Goal: Task Accomplishment & Management: Use online tool/utility

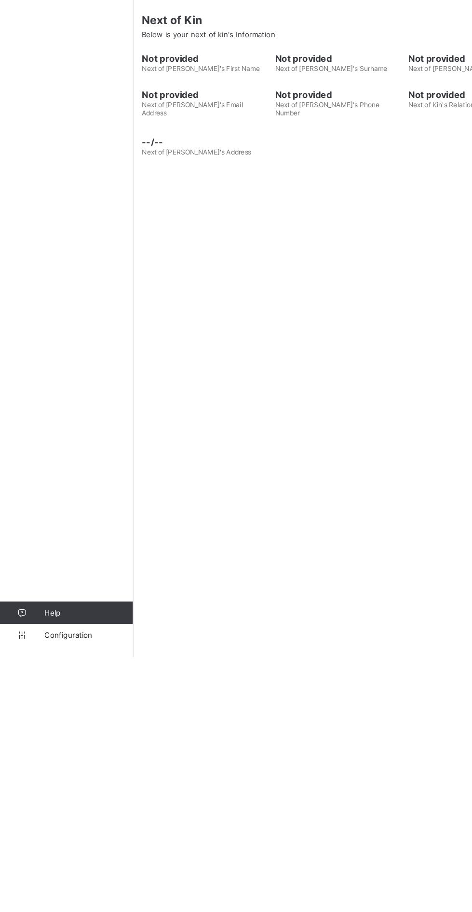
click at [69, 896] on span "Configuration" at bounding box center [77, 893] width 77 height 8
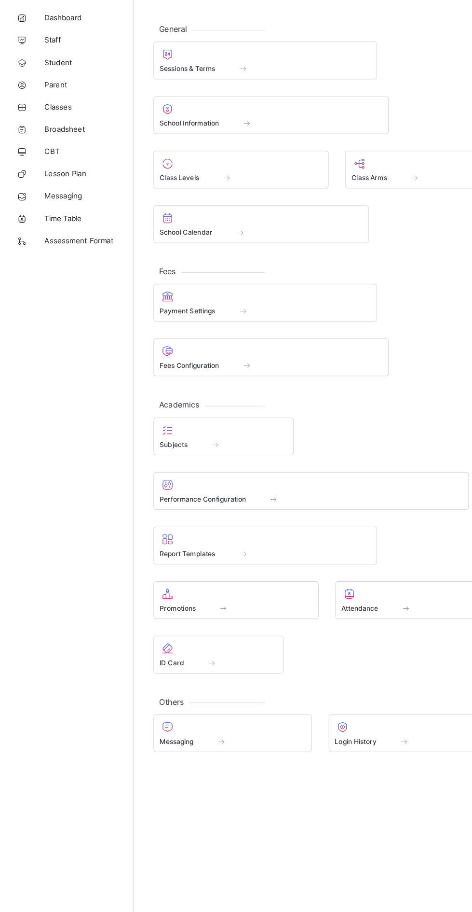
click at [239, 98] on span at bounding box center [230, 102] width 48 height 8
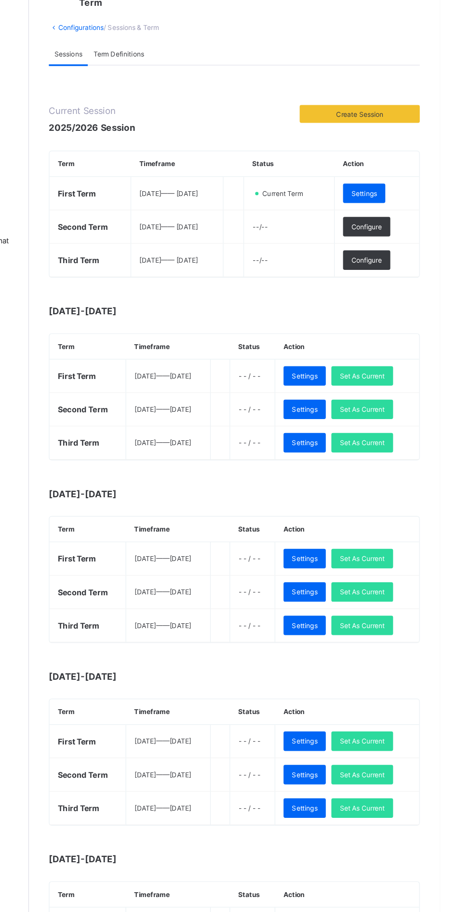
click at [423, 423] on span "Set As Current" at bounding box center [405, 426] width 39 height 7
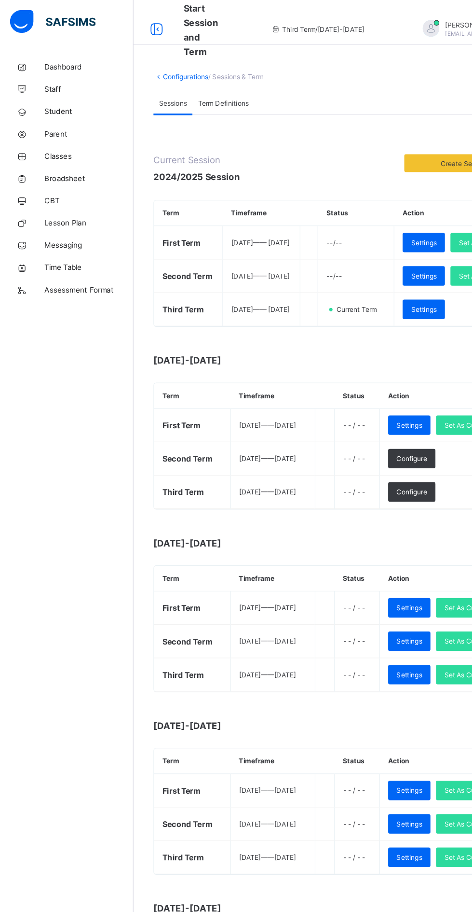
click at [66, 152] on span "Broadsheet" at bounding box center [77, 155] width 77 height 8
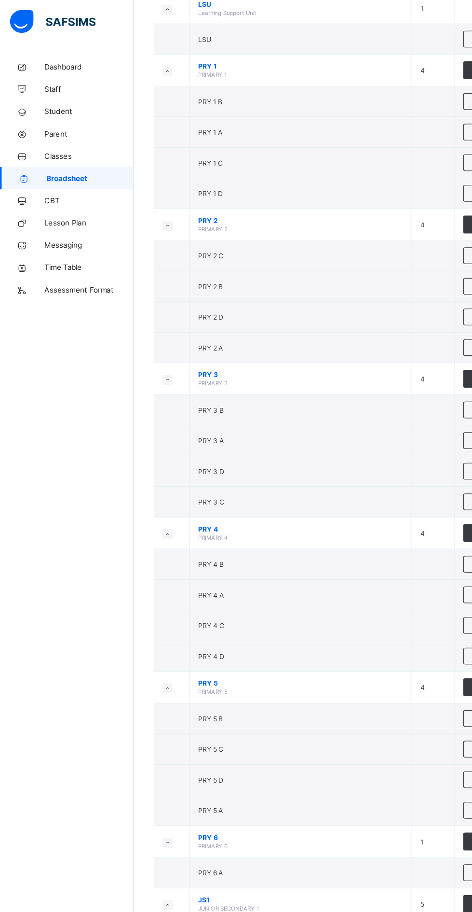
scroll to position [660, 0]
click at [55, 94] on span "Student" at bounding box center [77, 97] width 77 height 8
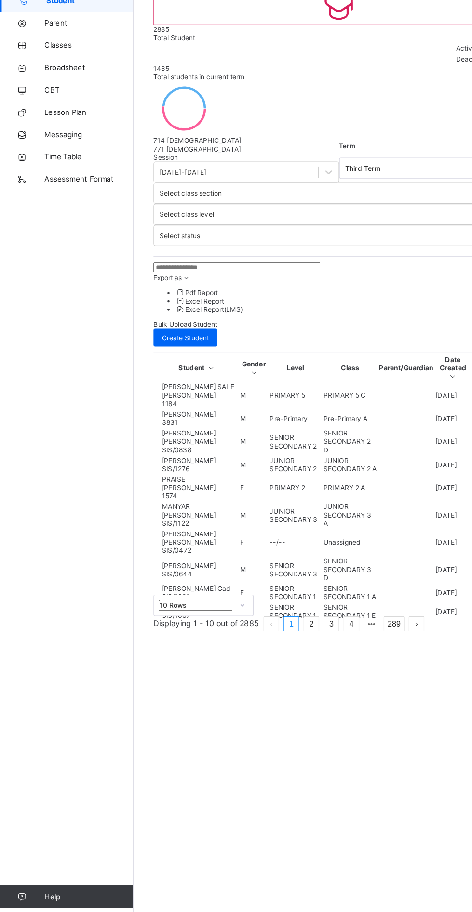
click at [207, 323] on input "text" at bounding box center [205, 328] width 145 height 10
click at [193, 323] on input "text" at bounding box center [205, 328] width 145 height 10
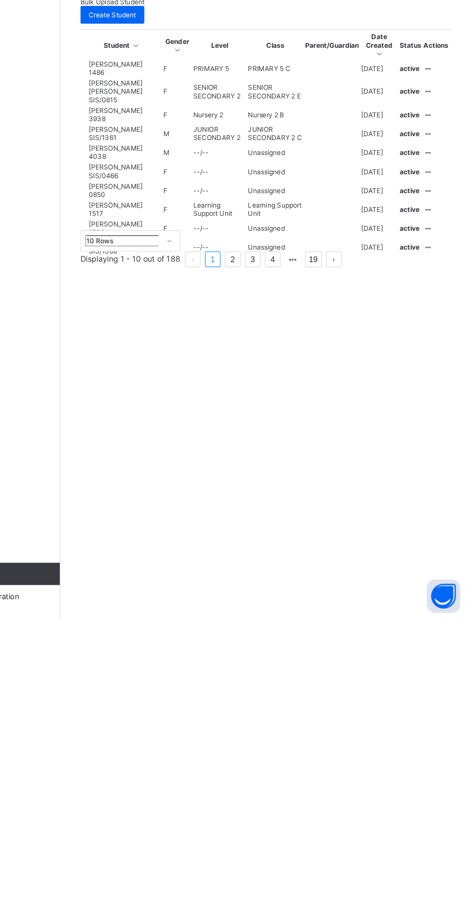
type input "******"
click at [272, 607] on link "2" at bounding box center [265, 600] width 13 height 13
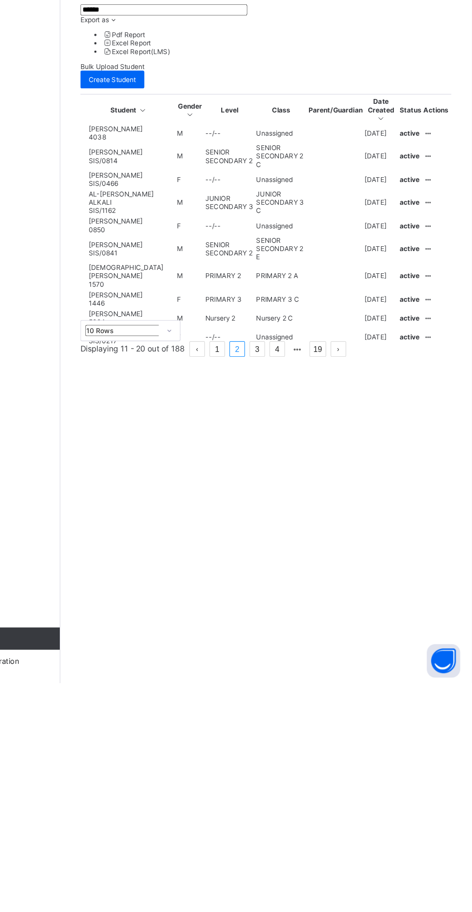
click at [293, 628] on link "3" at bounding box center [286, 622] width 13 height 13
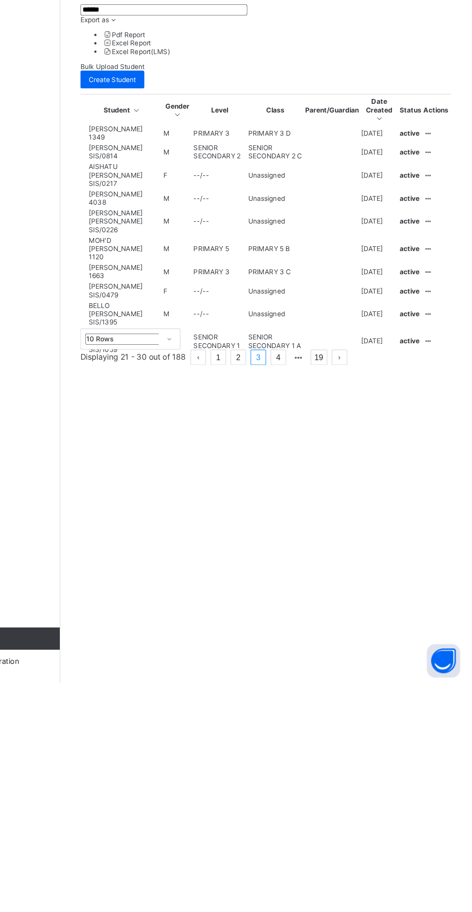
click at [311, 636] on link "4" at bounding box center [305, 629] width 13 height 13
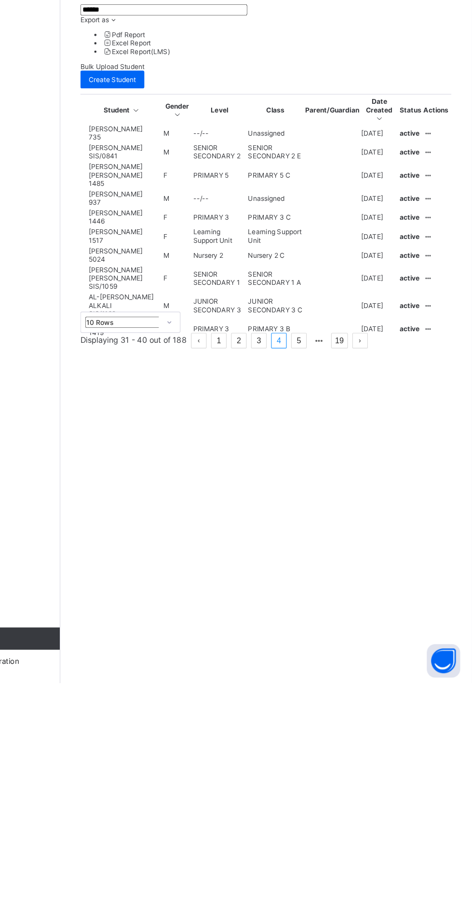
click at [329, 621] on link "5" at bounding box center [323, 615] width 13 height 13
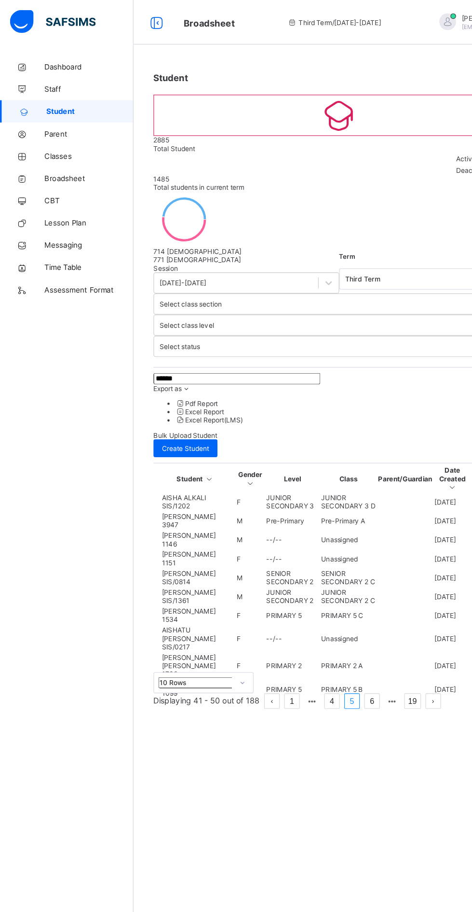
click at [58, 153] on span "Broadsheet" at bounding box center [77, 155] width 77 height 8
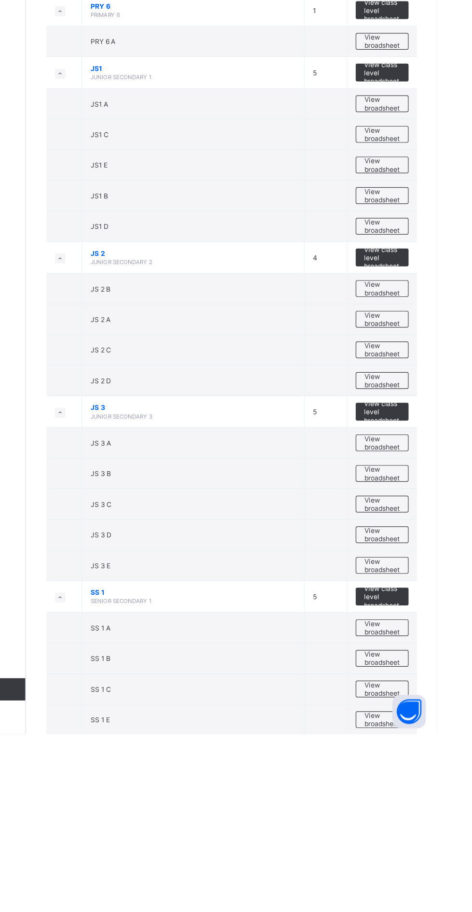
scroll to position [1106, 0]
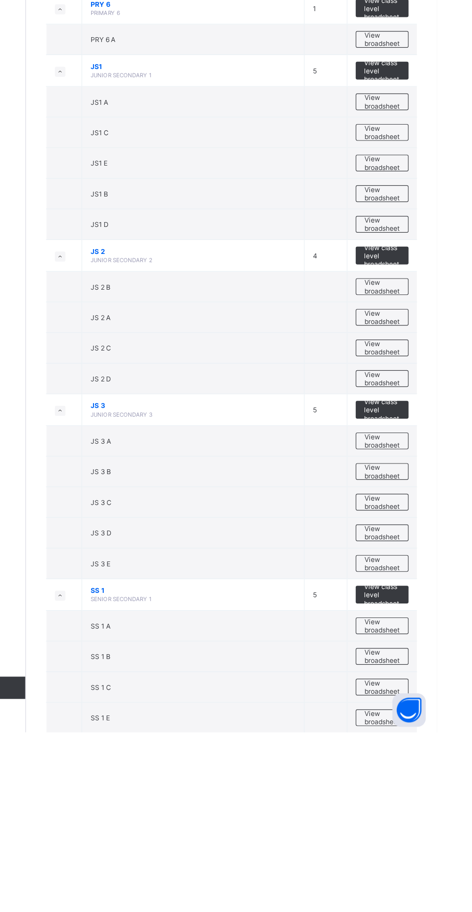
click at [428, 732] on span "View broadsheet" at bounding box center [425, 739] width 30 height 14
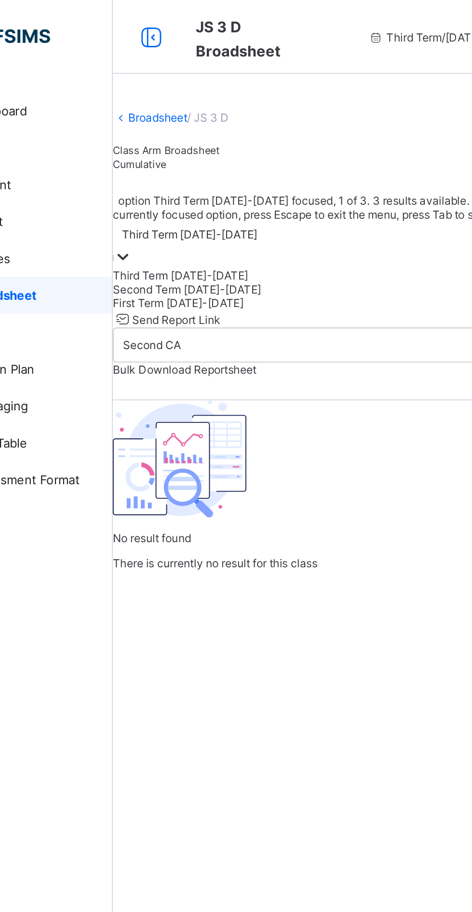
click at [180, 162] on div "First Term [DATE]-[DATE]" at bounding box center [294, 158] width 357 height 7
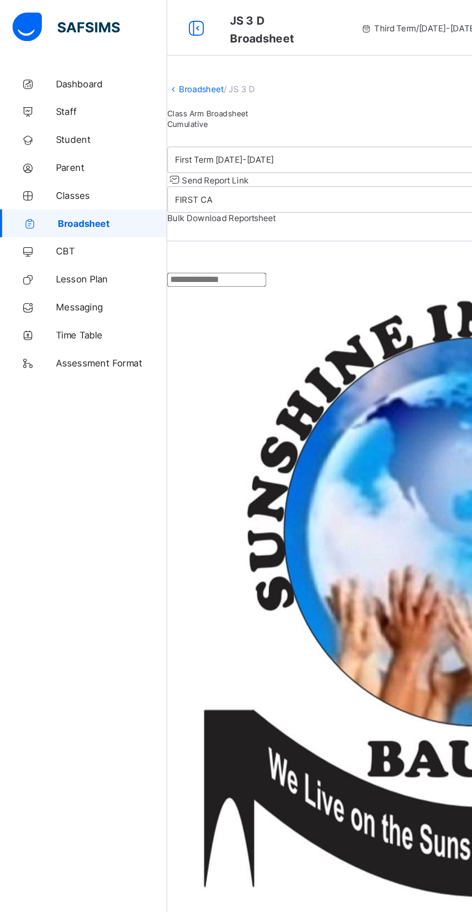
scroll to position [175, 169]
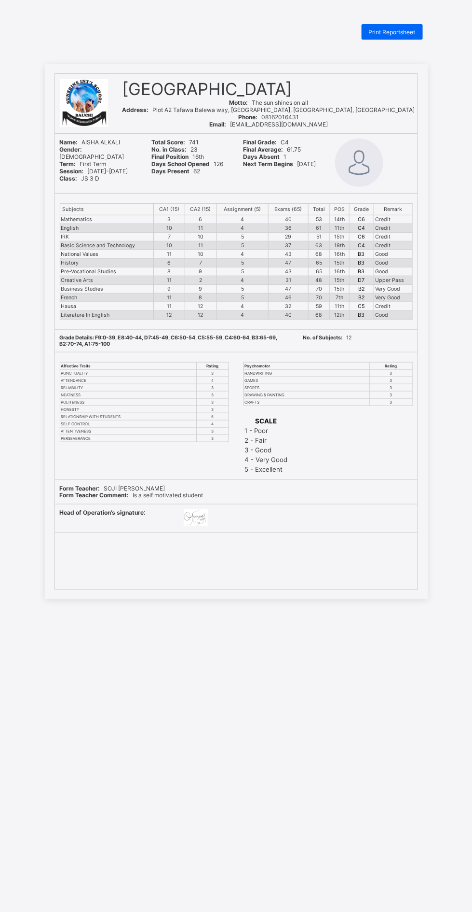
click at [396, 36] on div "Print Reportsheet" at bounding box center [392, 31] width 61 height 15
click at [392, 28] on div "Print Reportsheet" at bounding box center [392, 31] width 61 height 15
